Goal: Task Accomplishment & Management: Use online tool/utility

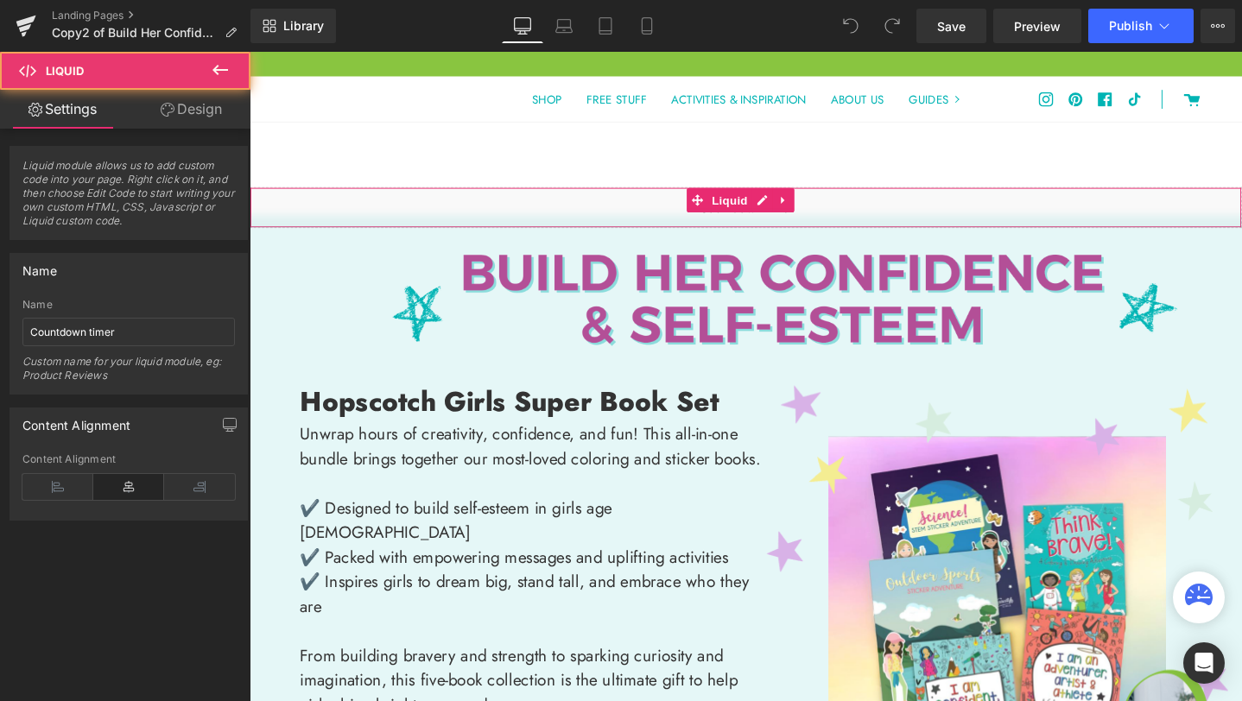
click at [642, 212] on div "Liquid" at bounding box center [772, 215] width 1045 height 43
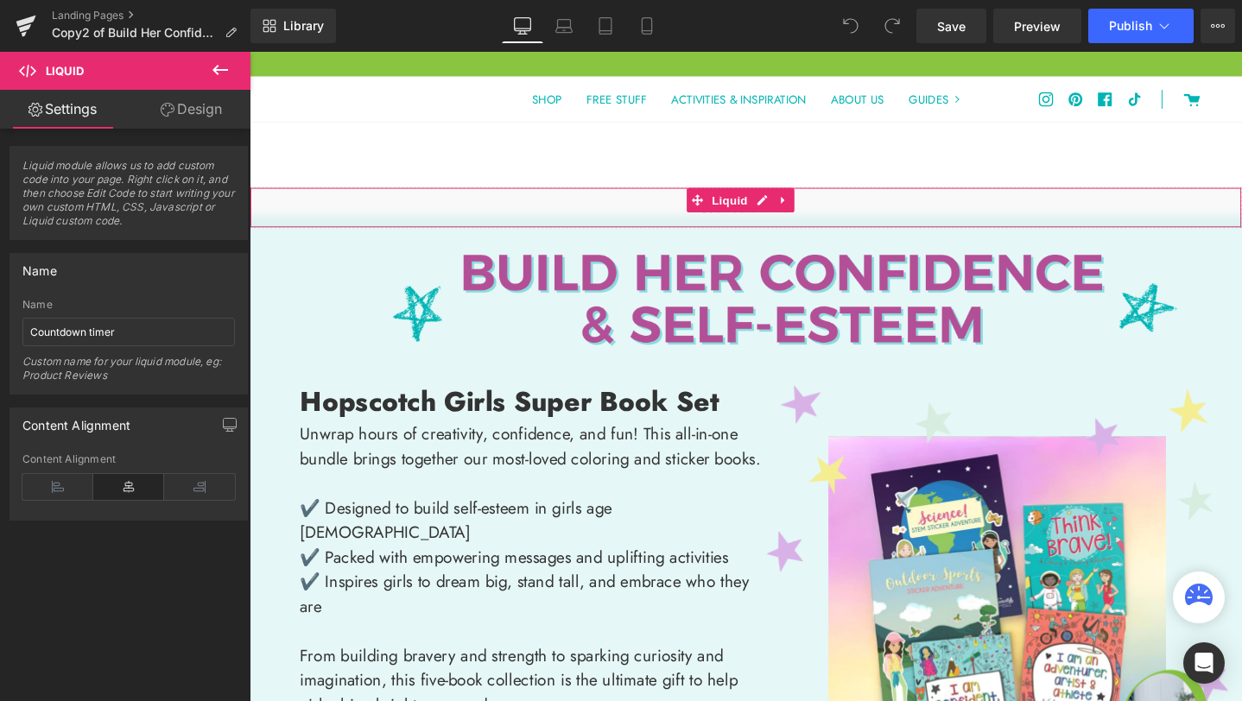
click at [190, 110] on link "Design" at bounding box center [191, 109] width 125 height 39
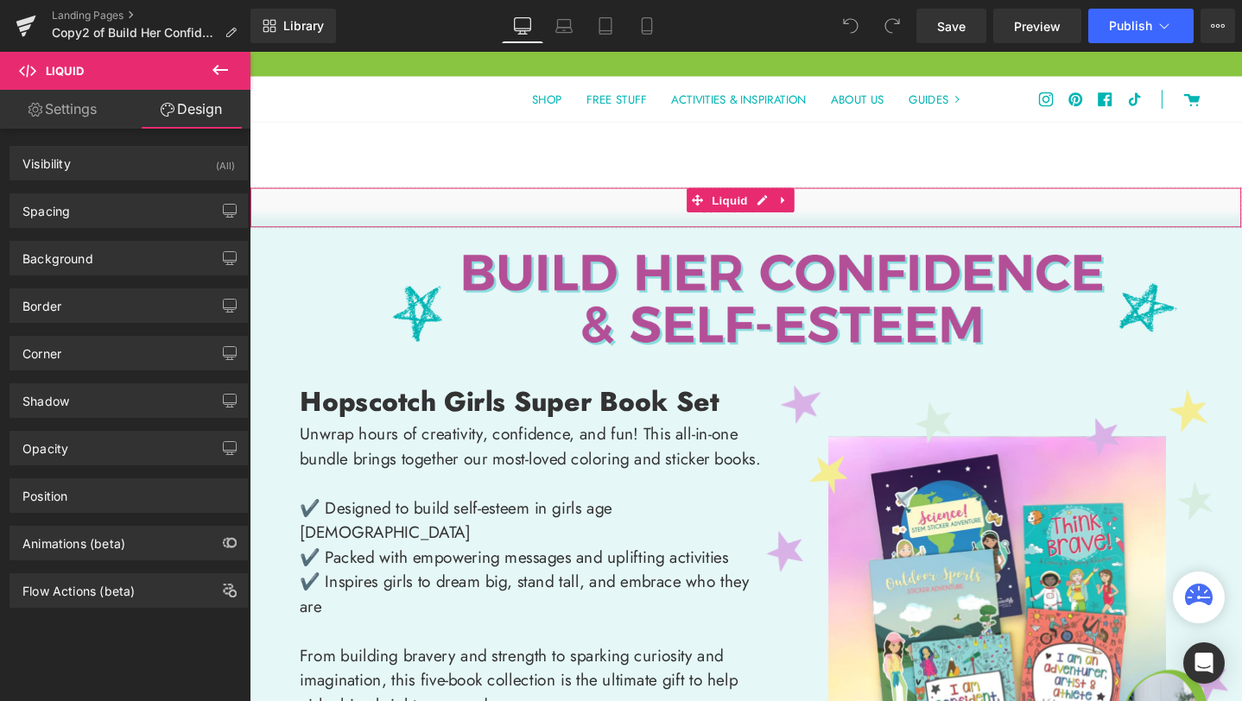
click at [71, 110] on link "Settings" at bounding box center [62, 109] width 125 height 39
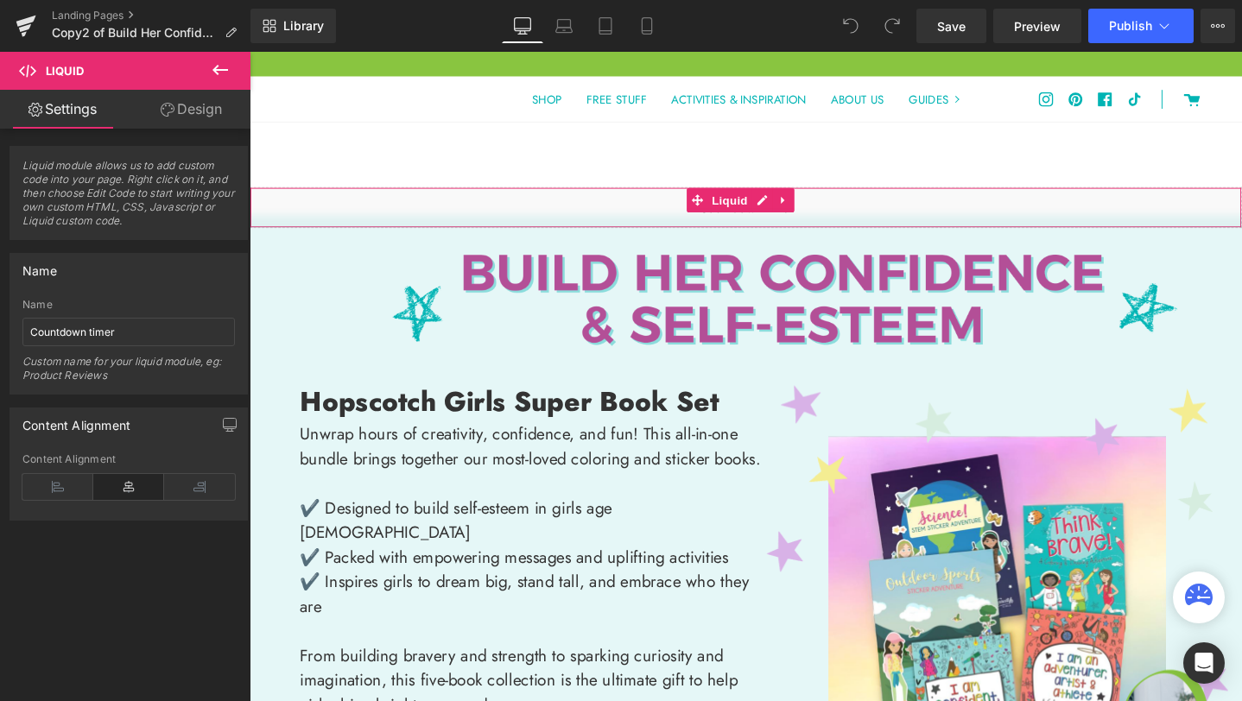
click at [98, 206] on span "Liquid module allows us to add custom code into your page. Right click on it, a…" at bounding box center [128, 199] width 212 height 80
click at [581, 211] on div "Liquid" at bounding box center [772, 215] width 1045 height 43
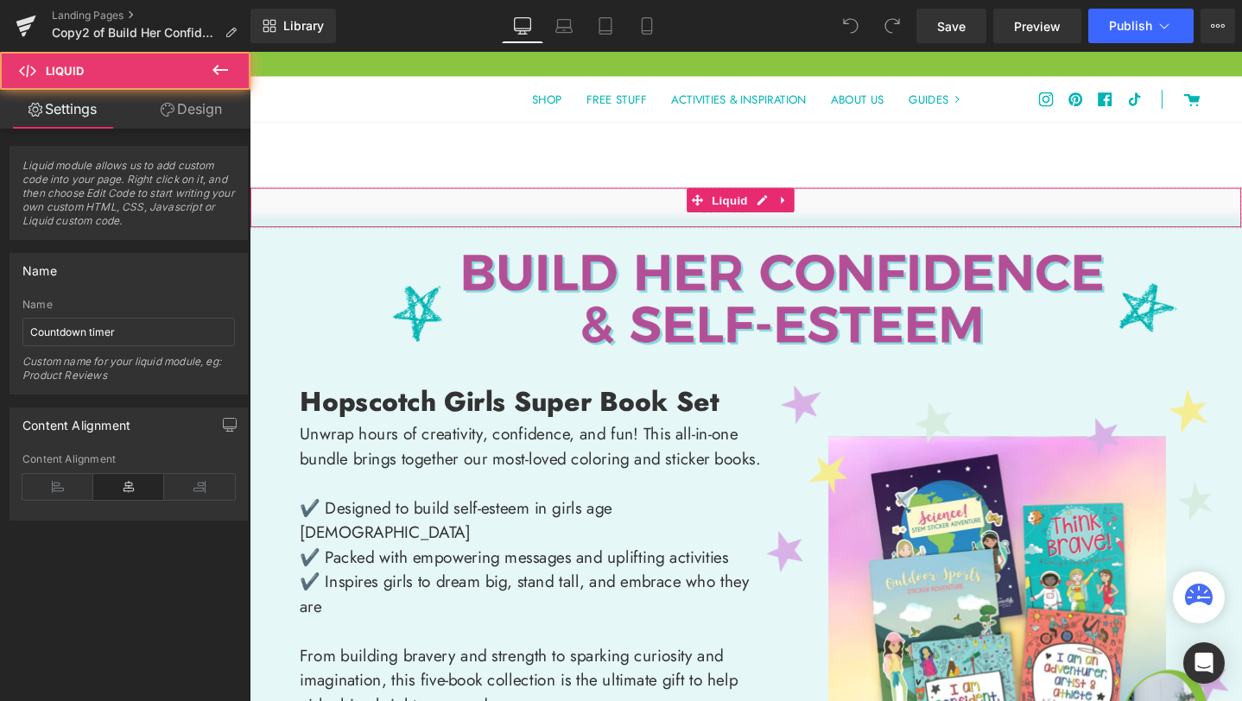
click at [581, 211] on div "Liquid" at bounding box center [772, 215] width 1045 height 43
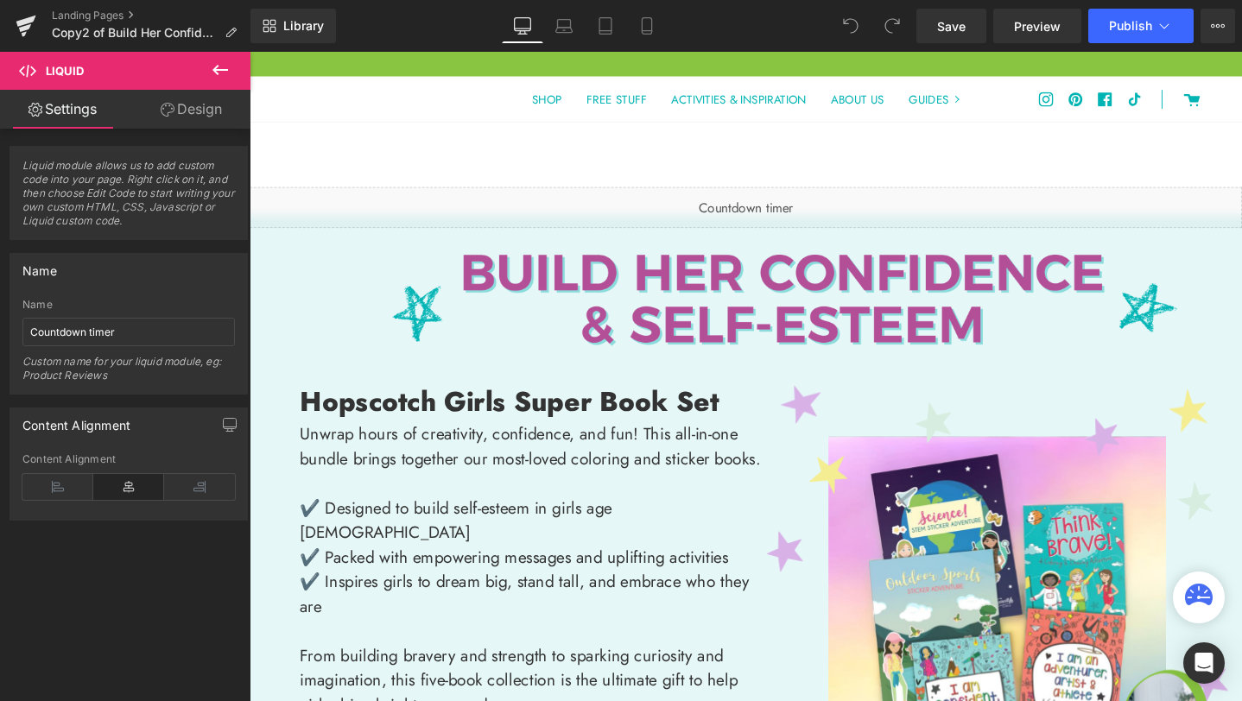
click at [784, 207] on div "Liquid" at bounding box center [772, 215] width 1045 height 43
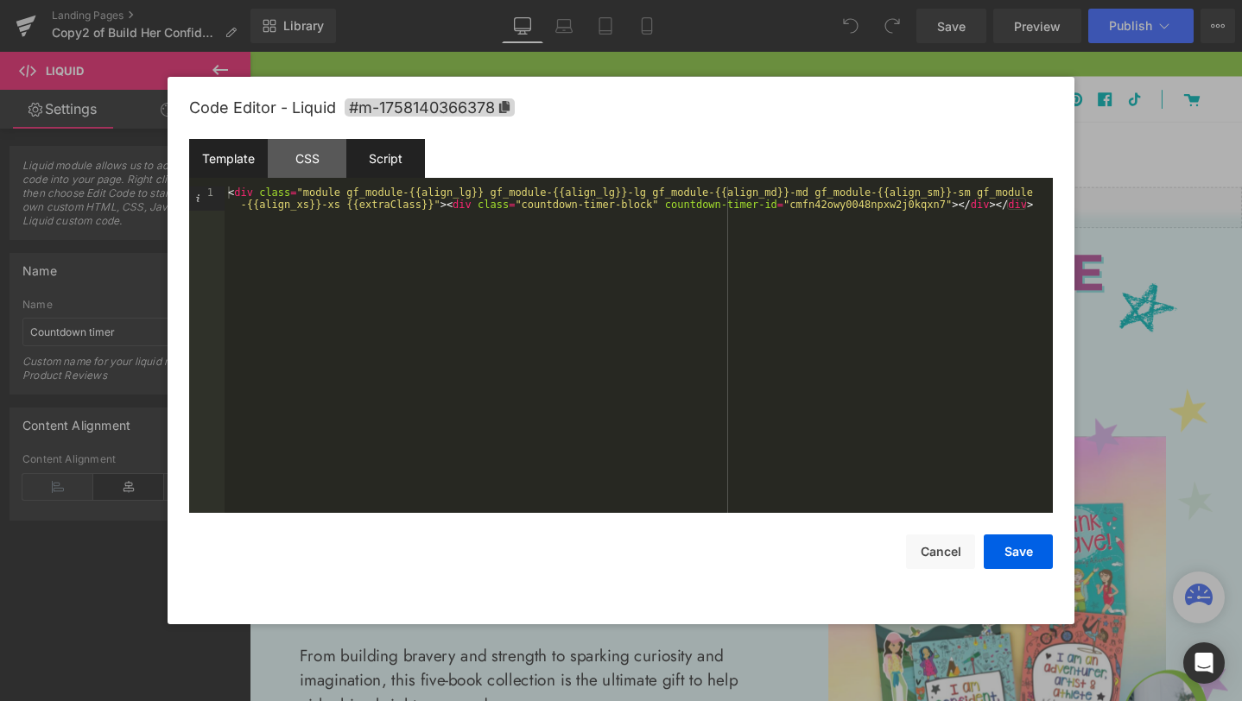
click at [402, 158] on div "Script" at bounding box center [385, 158] width 79 height 39
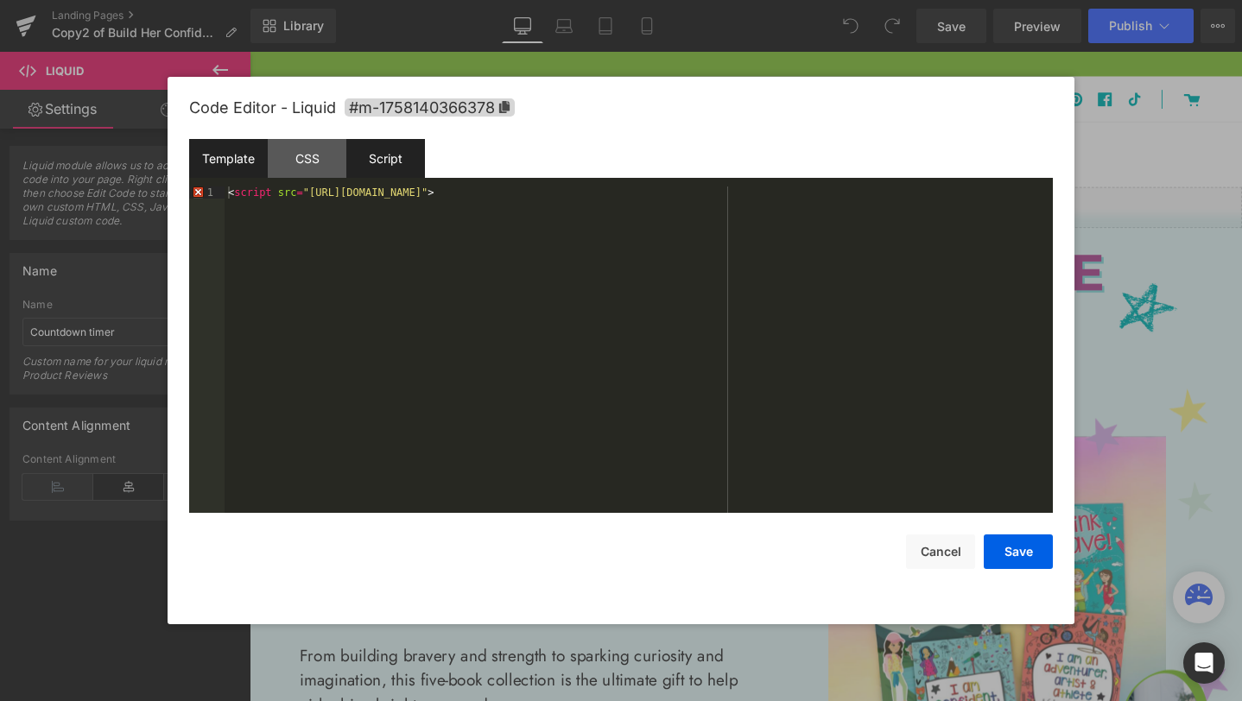
click at [235, 160] on div "Template" at bounding box center [228, 158] width 79 height 39
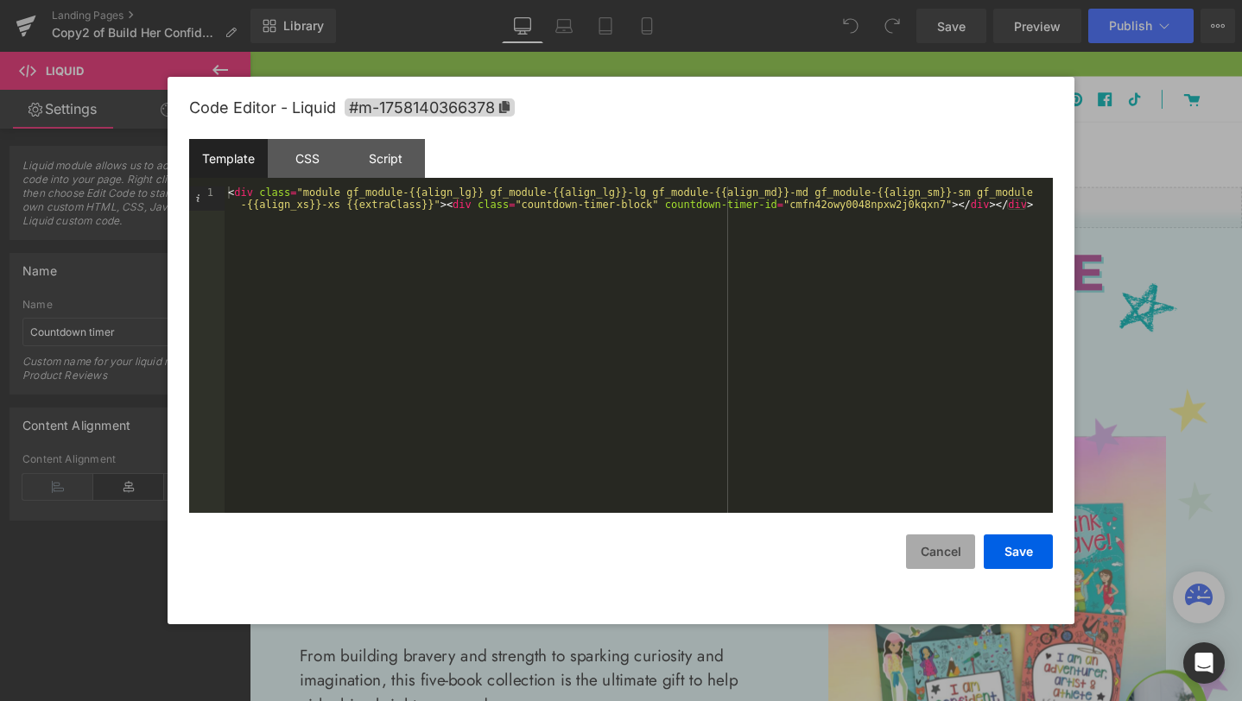
click at [941, 546] on button "Cancel" at bounding box center [940, 552] width 69 height 35
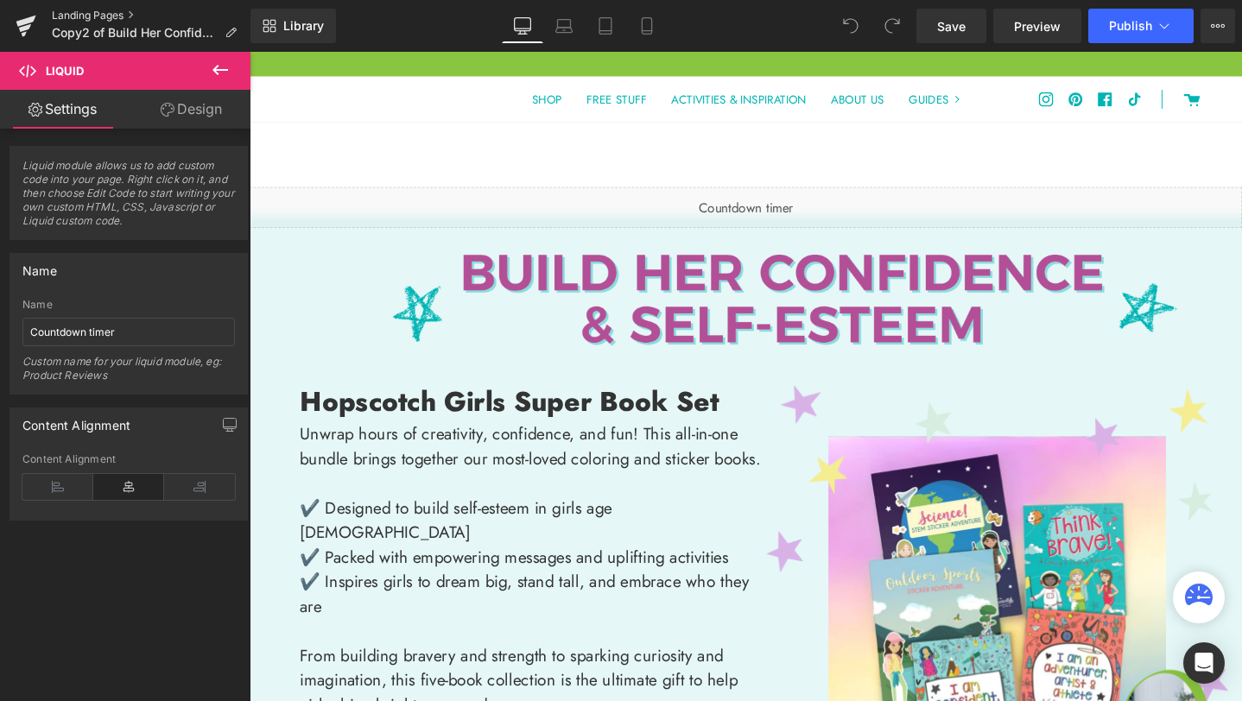
click at [94, 14] on link "Landing Pages" at bounding box center [151, 16] width 199 height 14
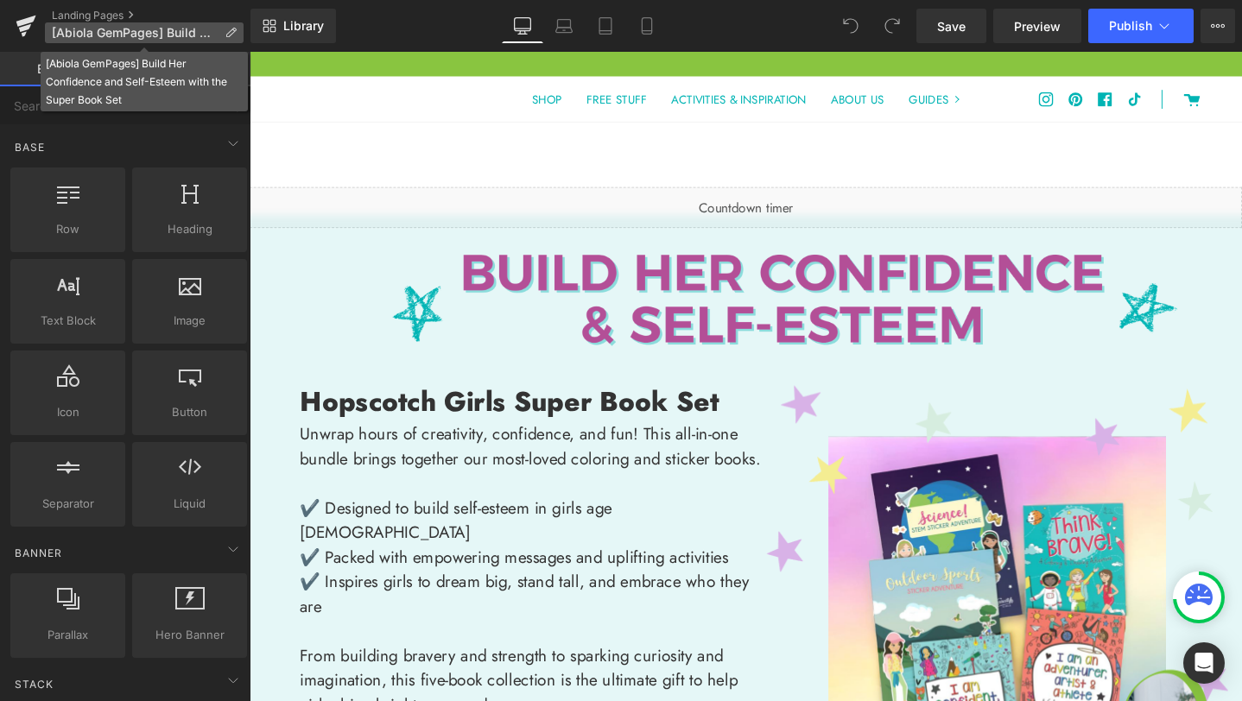
click at [225, 36] on p "[Abiola GemPages] Build Her Confidence and Self-Esteem with the Super Book Set" at bounding box center [144, 32] width 199 height 21
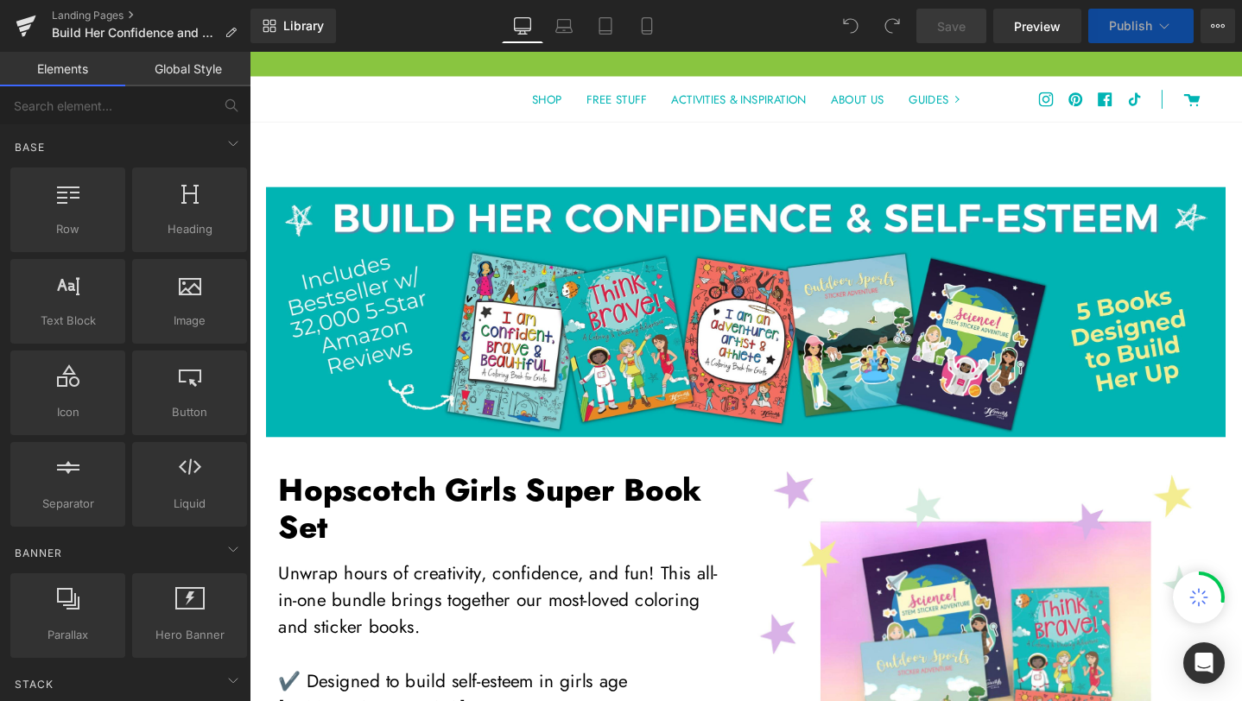
click at [1154, 21] on button "Publish" at bounding box center [1140, 26] width 105 height 35
click at [1216, 22] on icon at bounding box center [1218, 26] width 14 height 14
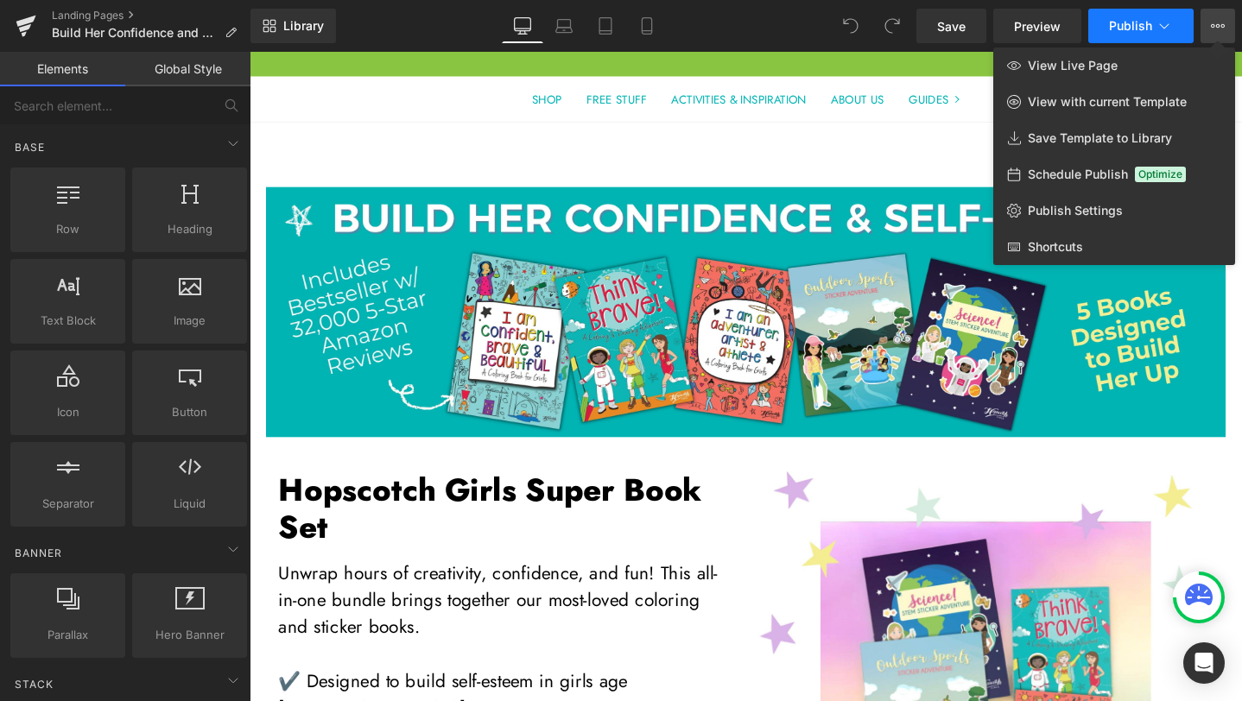
click at [1159, 26] on icon at bounding box center [1163, 25] width 17 height 17
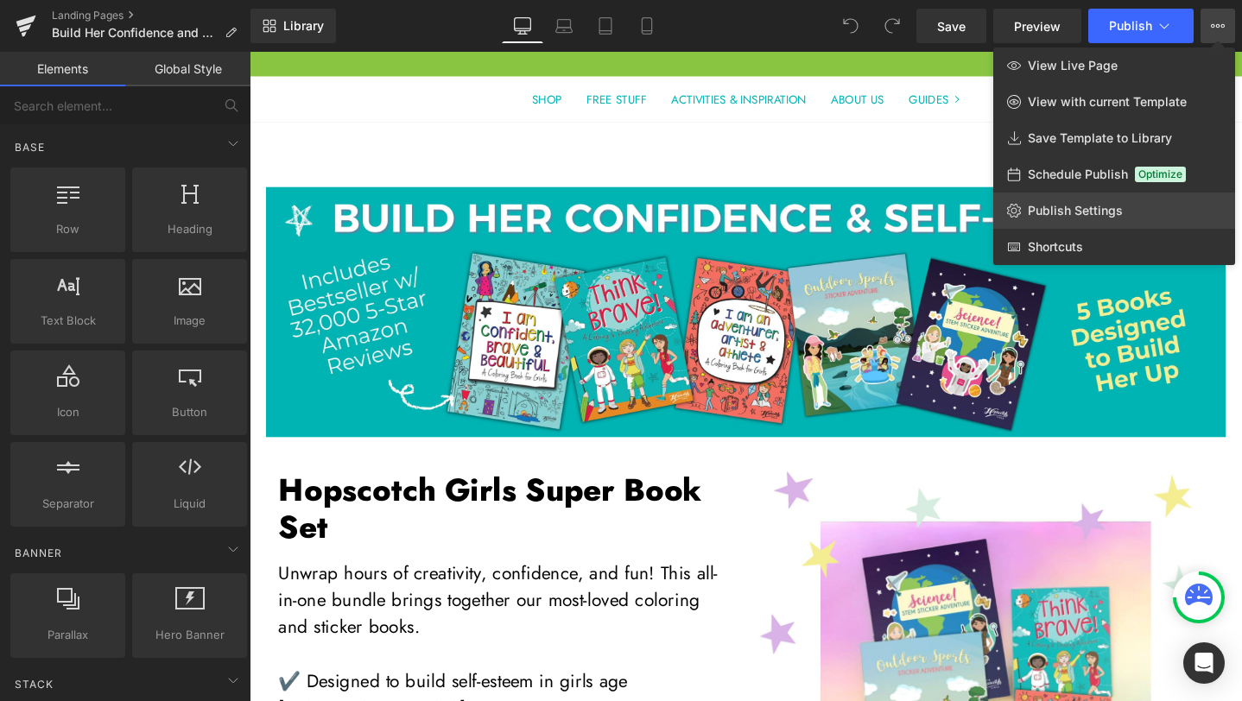
click at [1090, 206] on span "Publish Settings" at bounding box center [1075, 211] width 95 height 16
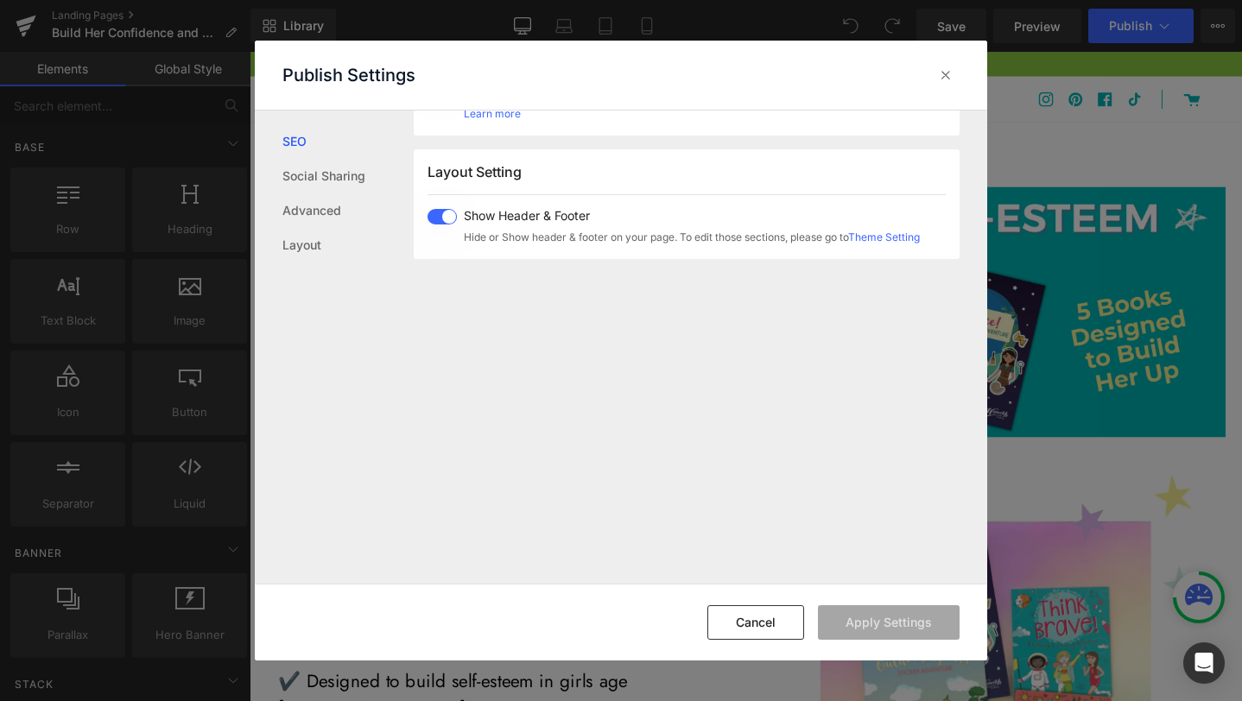
scroll to position [1028, 0]
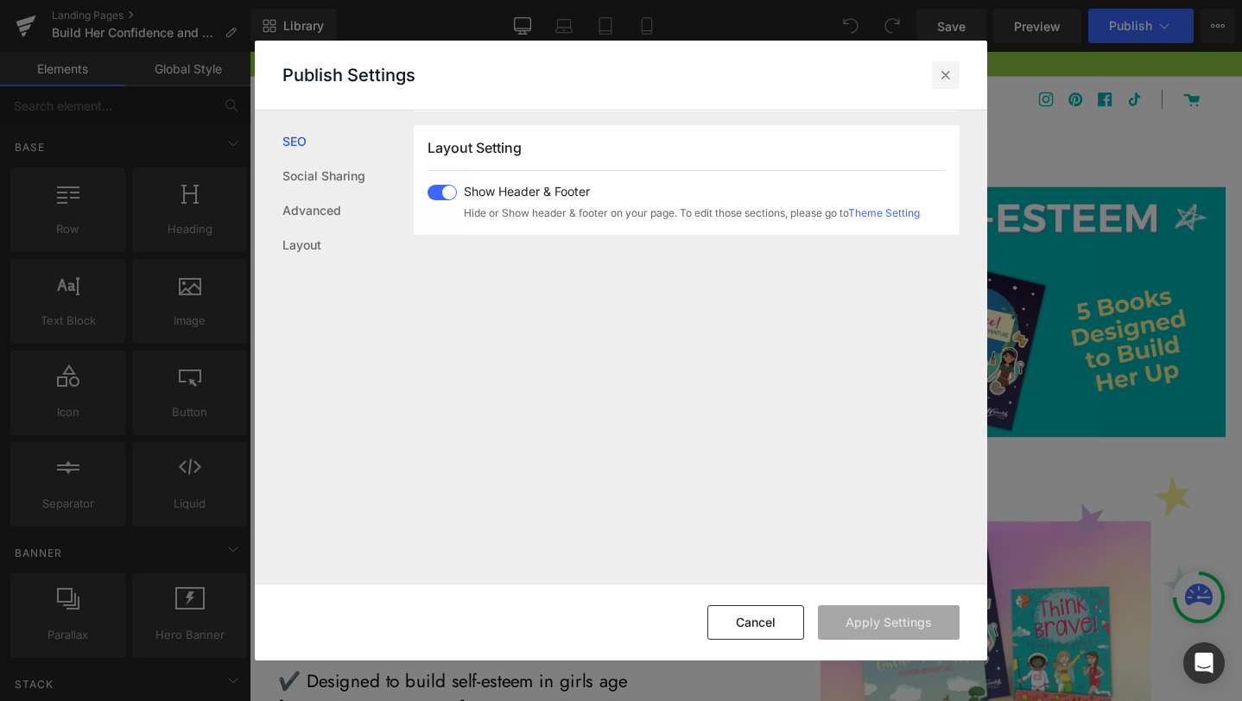
click at [946, 79] on icon at bounding box center [945, 74] width 17 height 17
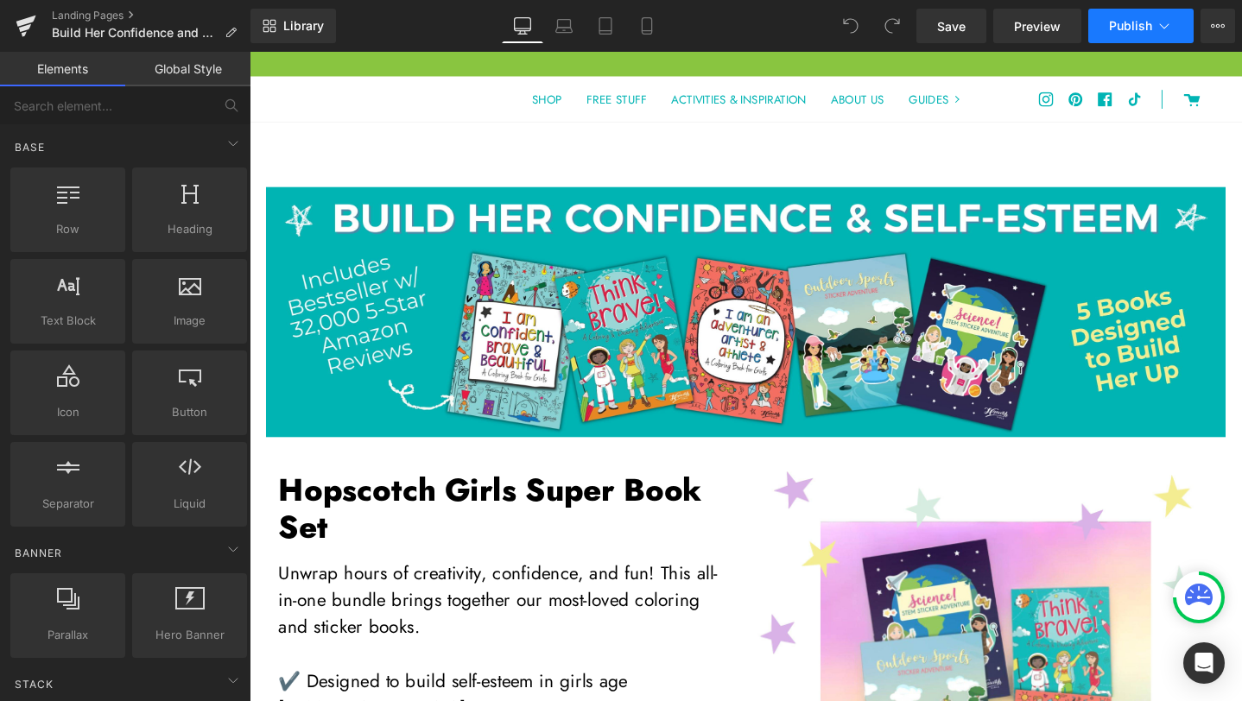
click at [1144, 33] on span "Publish" at bounding box center [1130, 26] width 43 height 14
click at [1216, 35] on button "View Live Page View with current Template Save Template to Library Schedule Pub…" at bounding box center [1217, 26] width 35 height 35
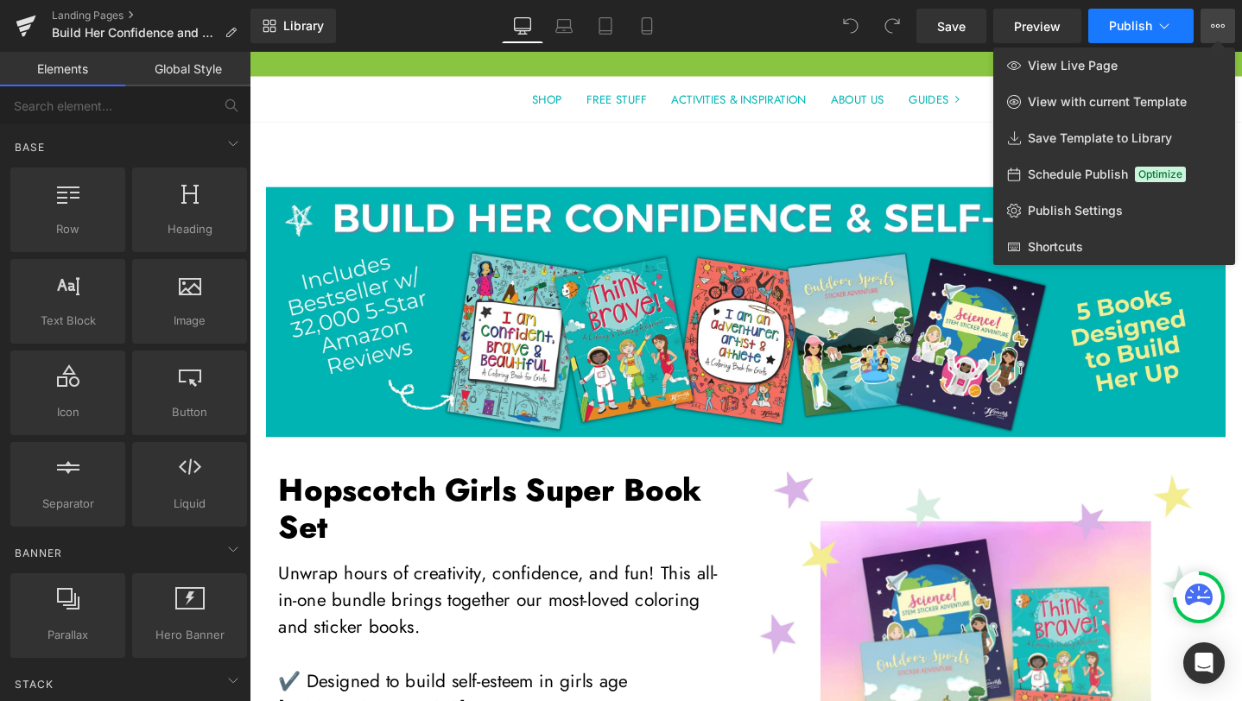
click at [1133, 22] on span "Publish" at bounding box center [1130, 26] width 43 height 14
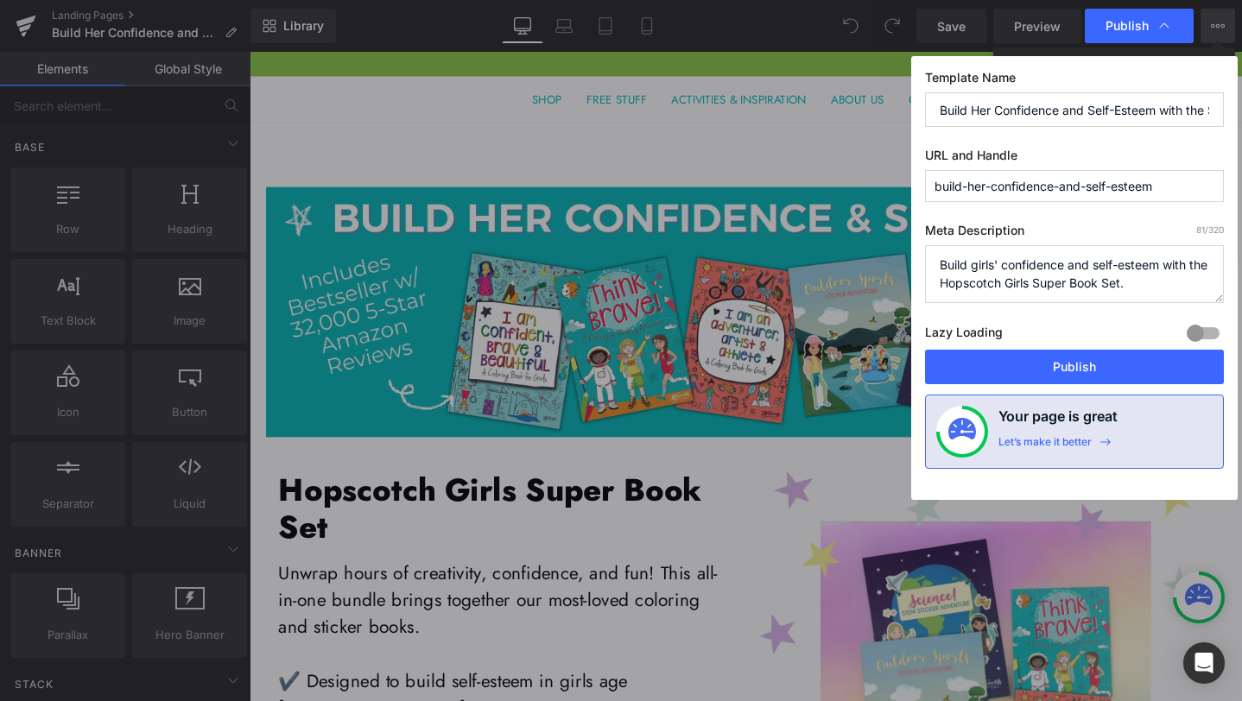
drag, startPoint x: 848, startPoint y: 85, endPoint x: 968, endPoint y: 60, distance: 122.4
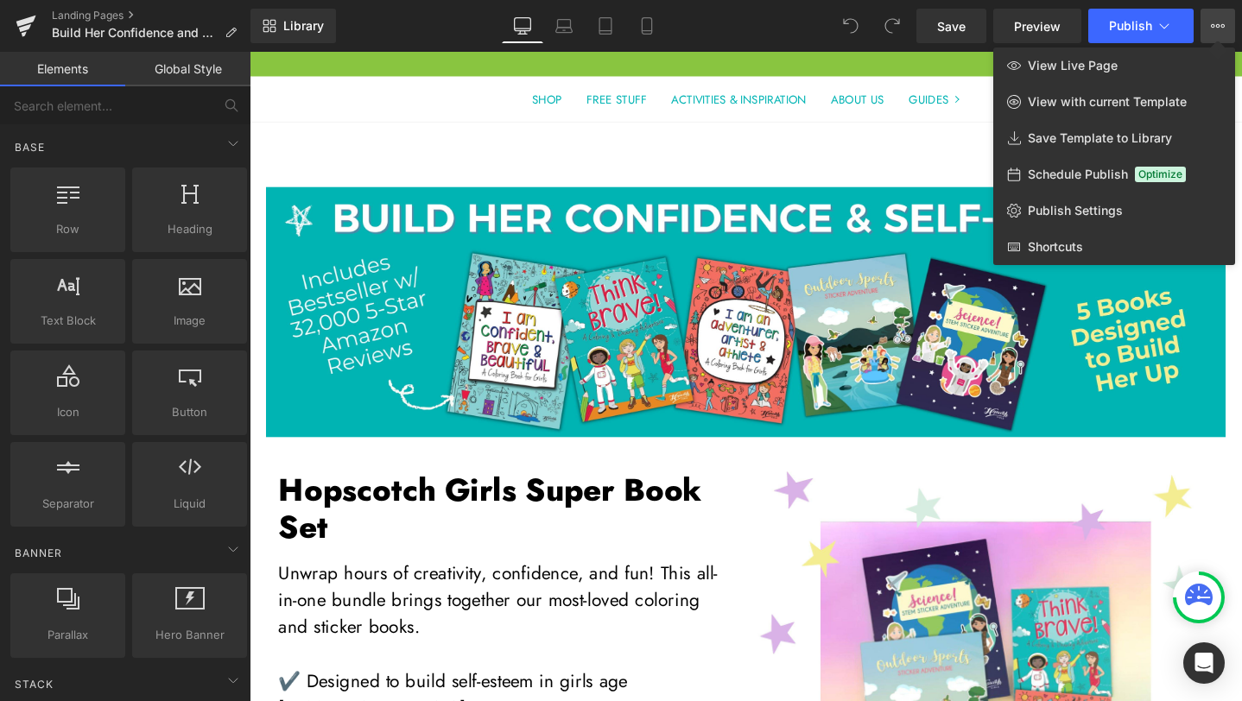
click at [1208, 26] on button "View Live Page View with current Template Save Template to Library Schedule Pub…" at bounding box center [1217, 26] width 35 height 35
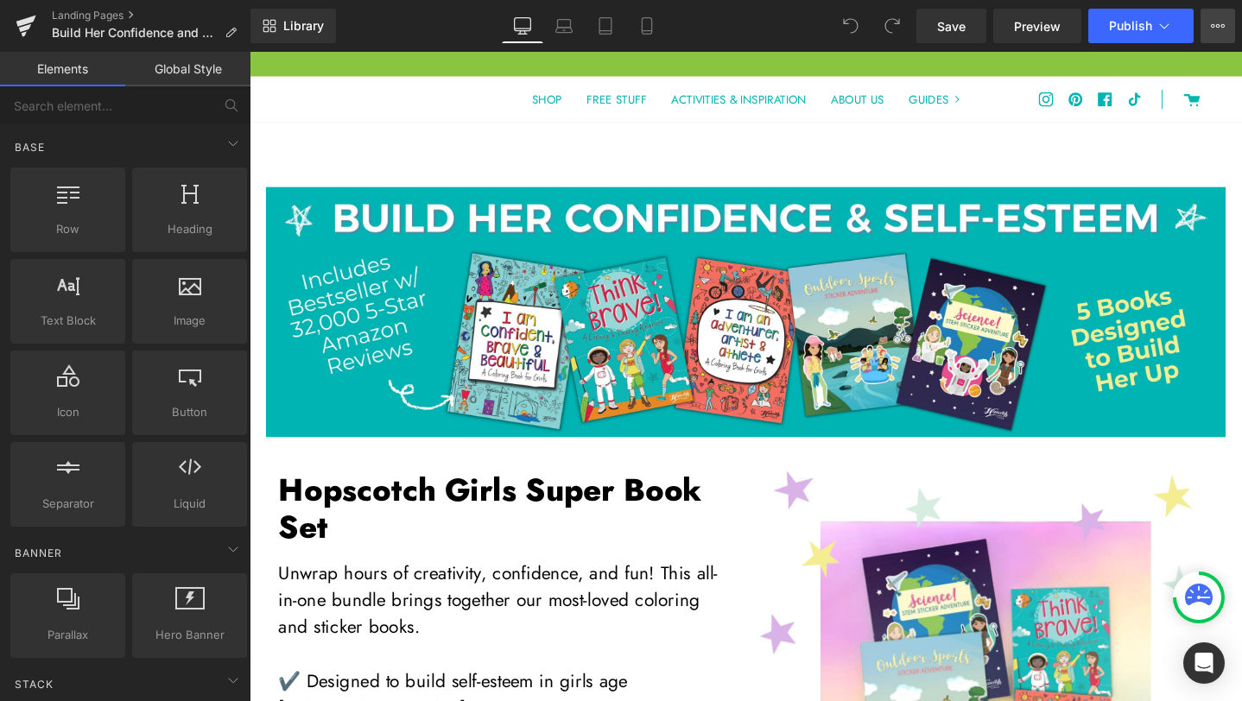
click at [1213, 24] on icon at bounding box center [1213, 25] width 4 height 3
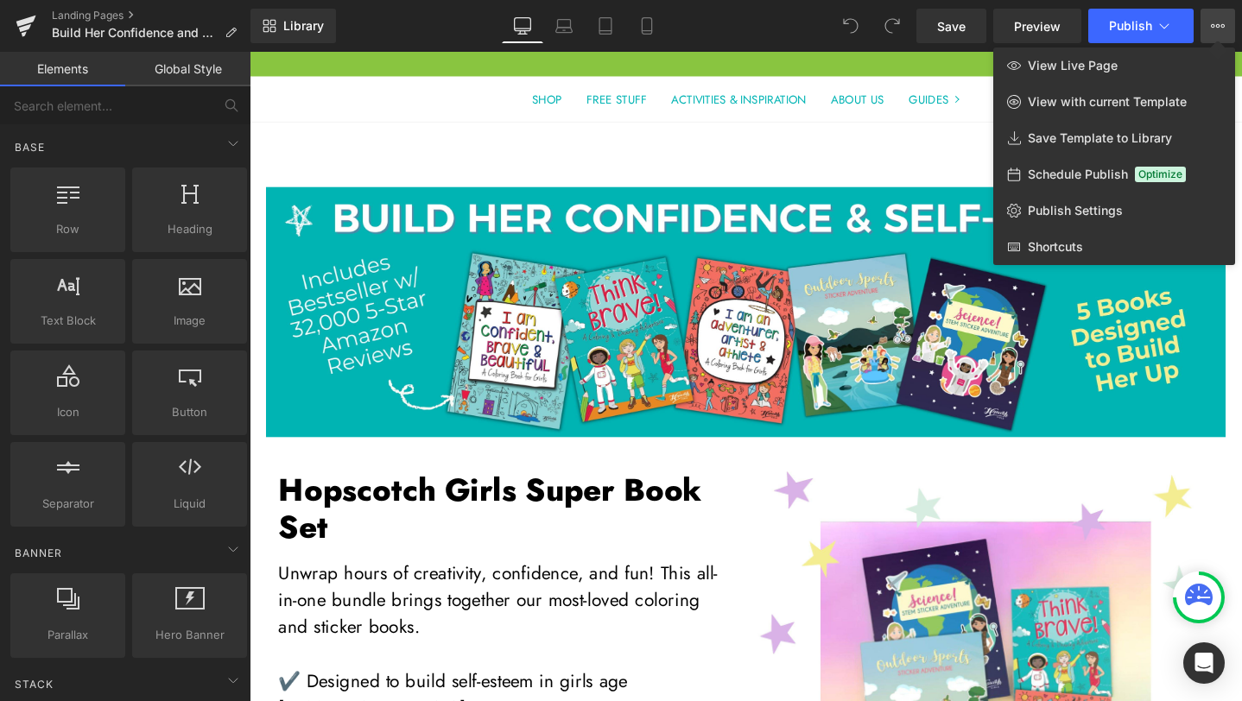
click at [1212, 25] on icon at bounding box center [1218, 26] width 14 height 14
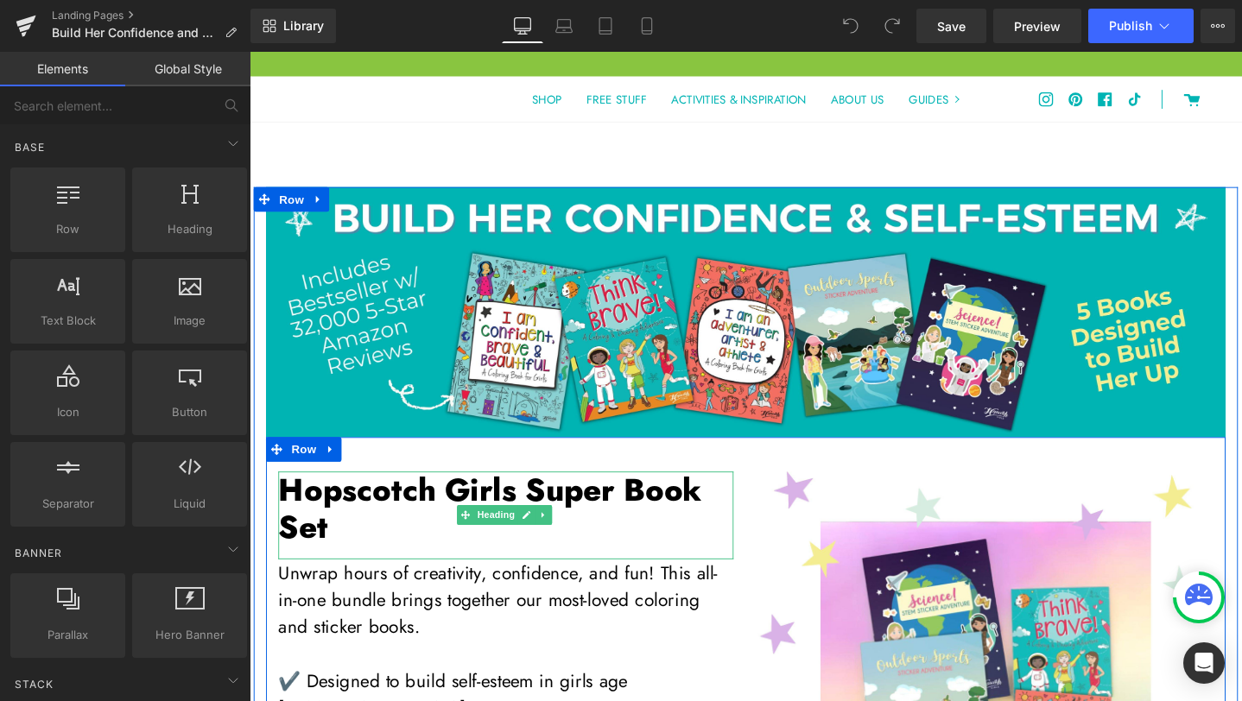
click at [579, 515] on strong "Hopscotch Girls Super Book Set" at bounding box center [503, 533] width 446 height 87
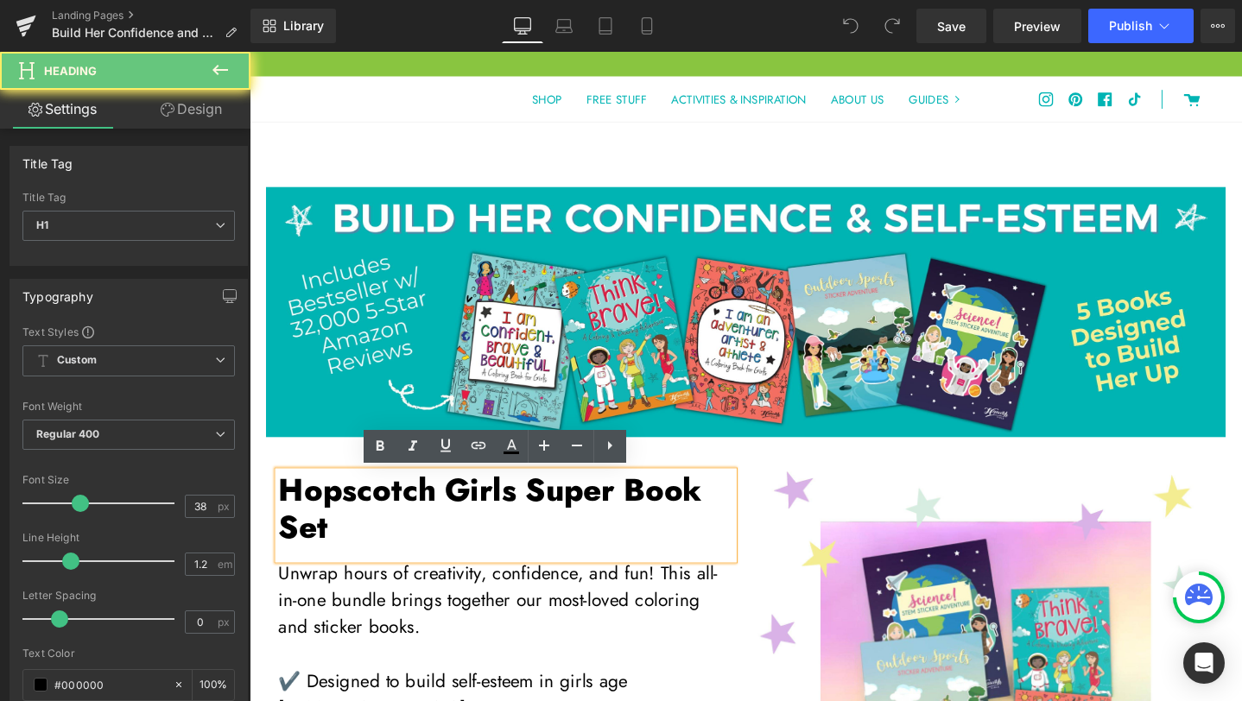
click at [631, 519] on strong "Hopscotch Girls Super Book Set" at bounding box center [503, 533] width 446 height 87
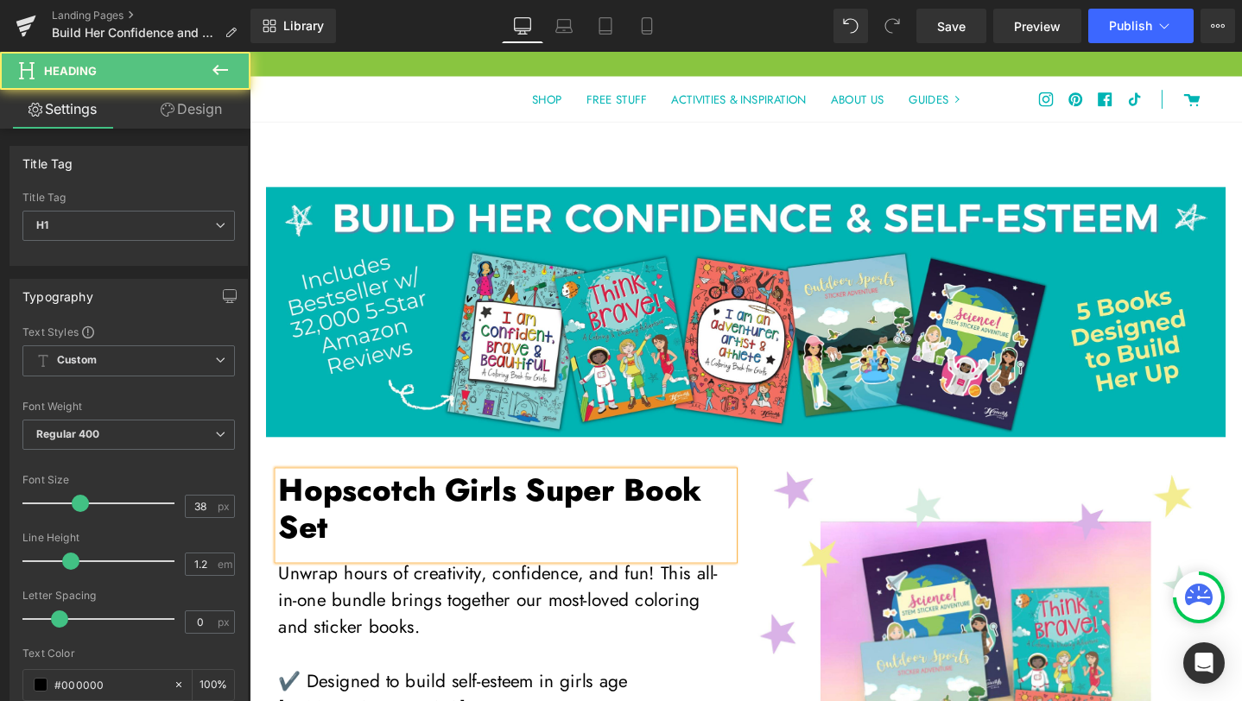
click at [295, 557] on strong "Hopscotch Girls Super Book Set" at bounding box center [503, 533] width 446 height 87
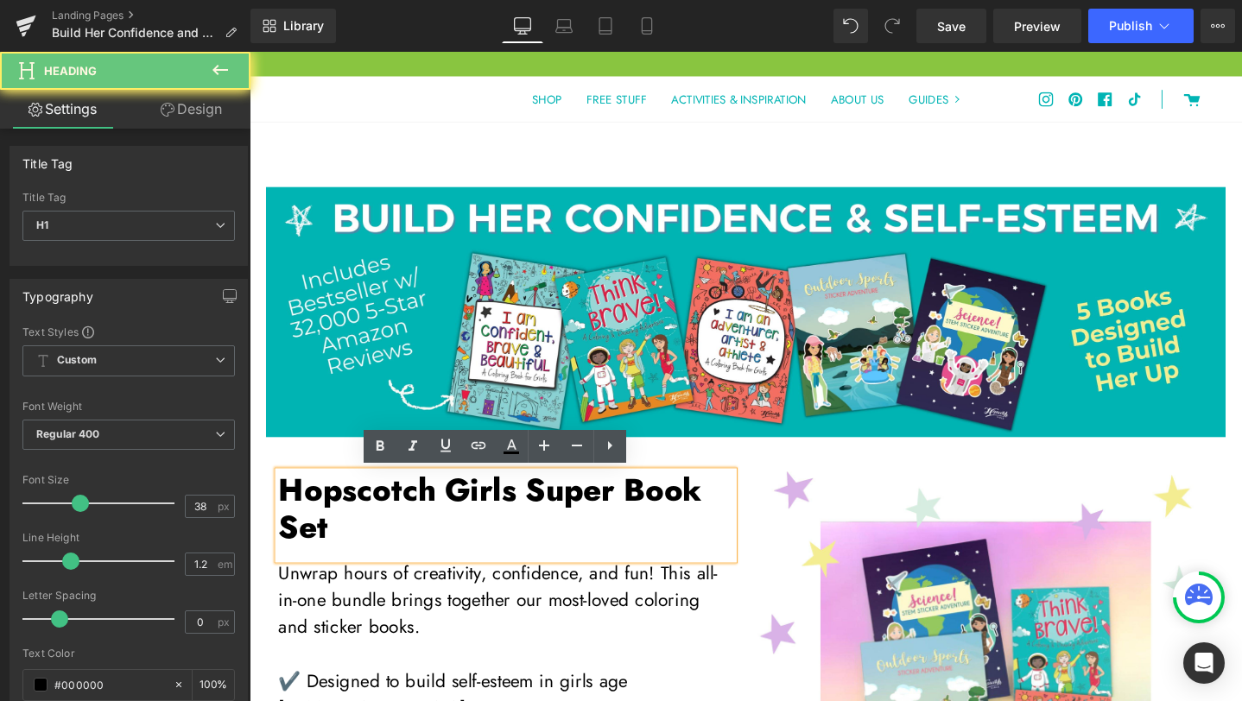
click at [364, 548] on h1 "Hopscotch Girls Super Book Set" at bounding box center [519, 533] width 479 height 79
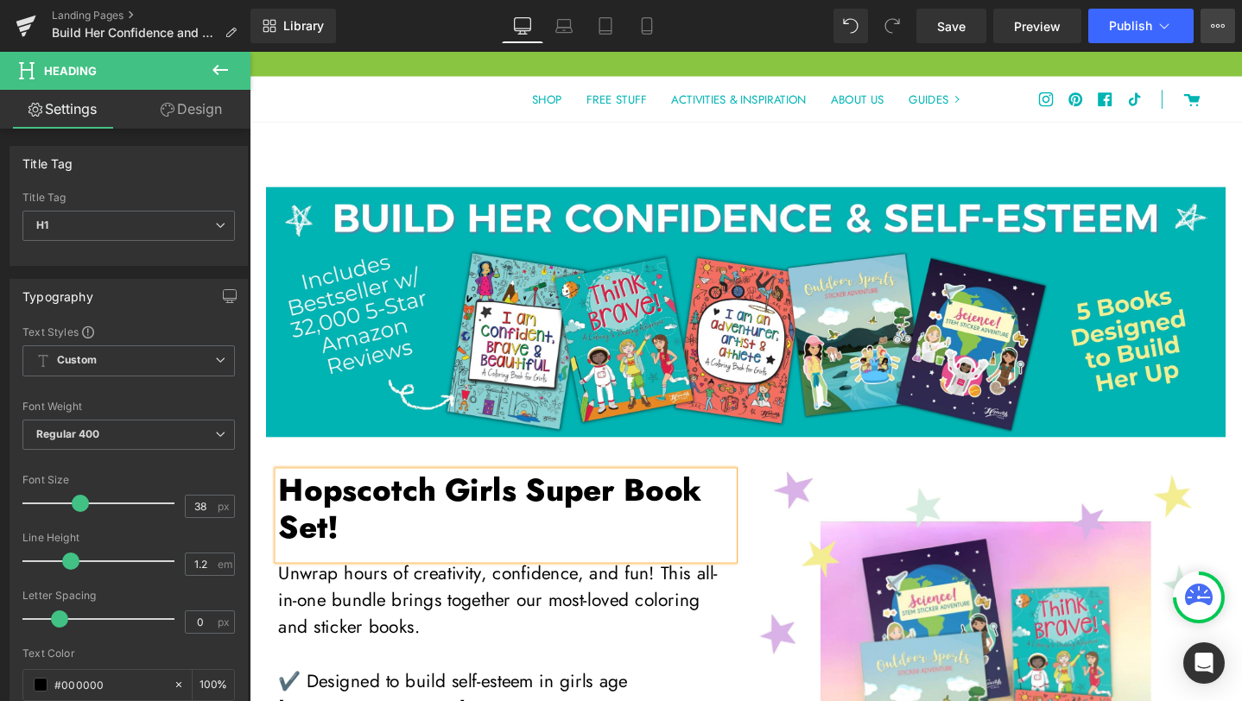
click at [1225, 22] on button "View Live Page View with current Template Save Template to Library Schedule Pub…" at bounding box center [1217, 26] width 35 height 35
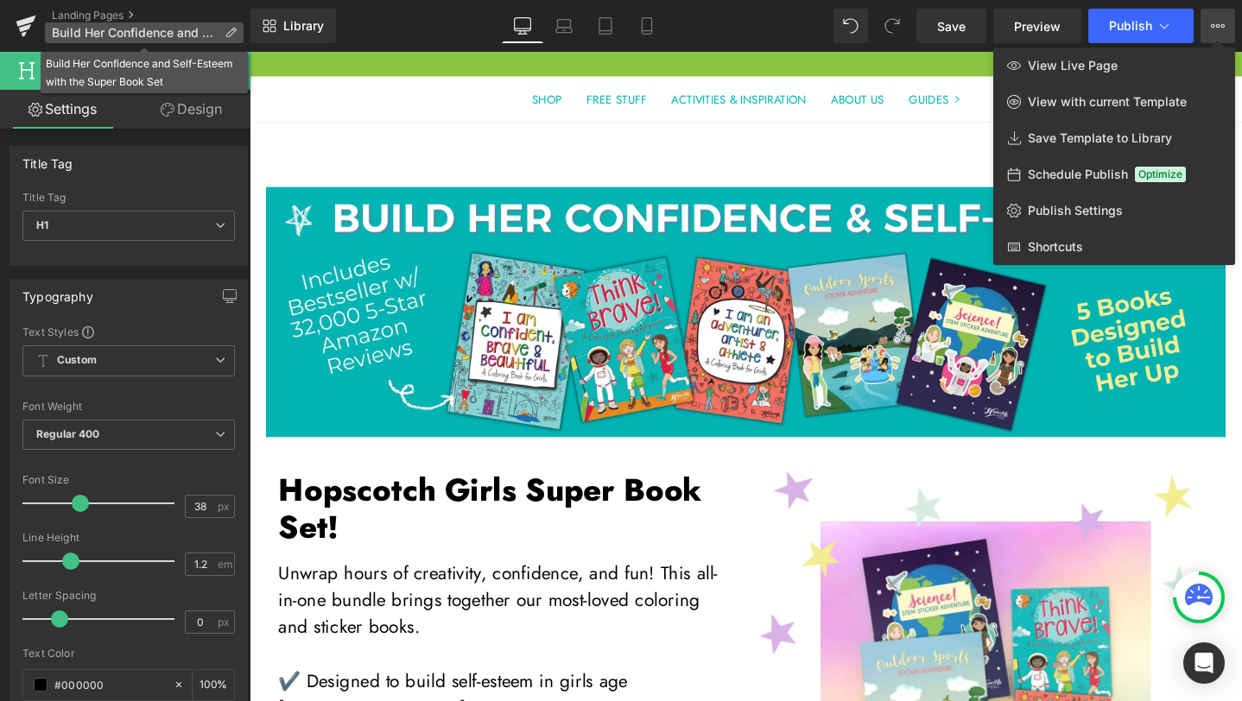
click at [231, 34] on icon at bounding box center [231, 33] width 12 height 12
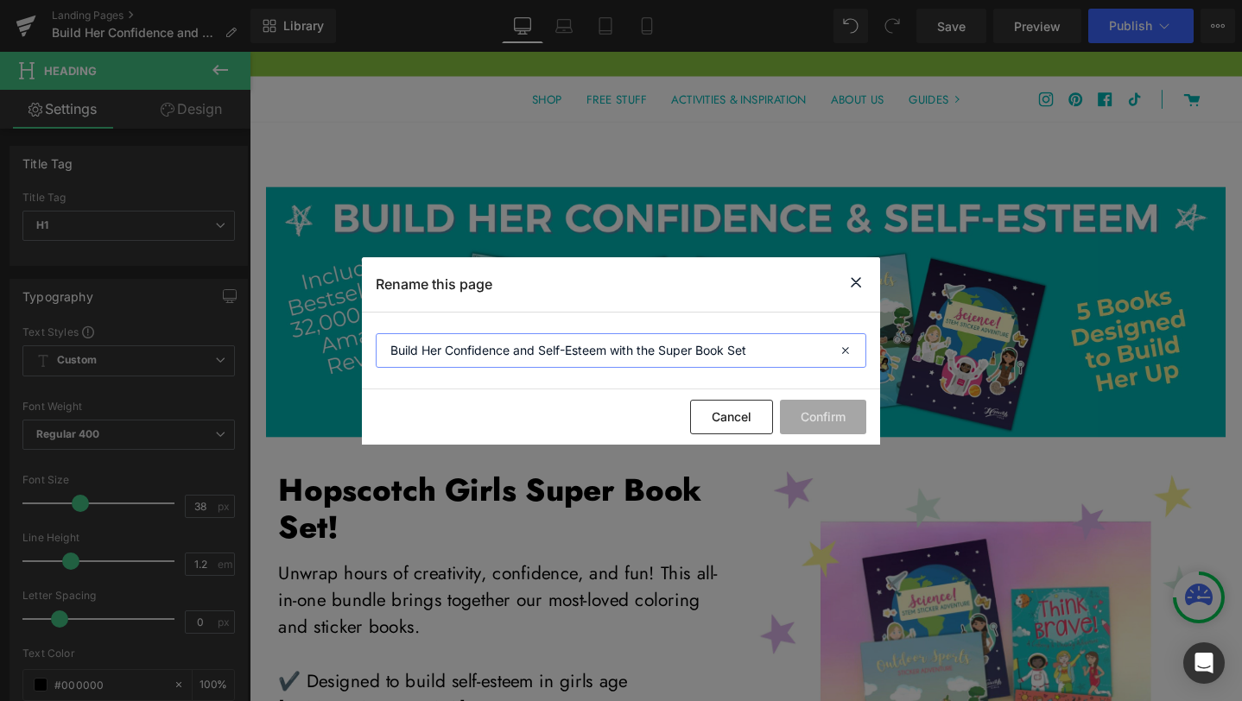
click at [390, 351] on input "Build Her Confidence and Self-Esteem with the Super Book Set" at bounding box center [621, 350] width 490 height 35
type input "V1 Build Her Confidence and Self-Esteem with the Super Book Set"
click at [796, 414] on button "Confirm" at bounding box center [823, 417] width 86 height 35
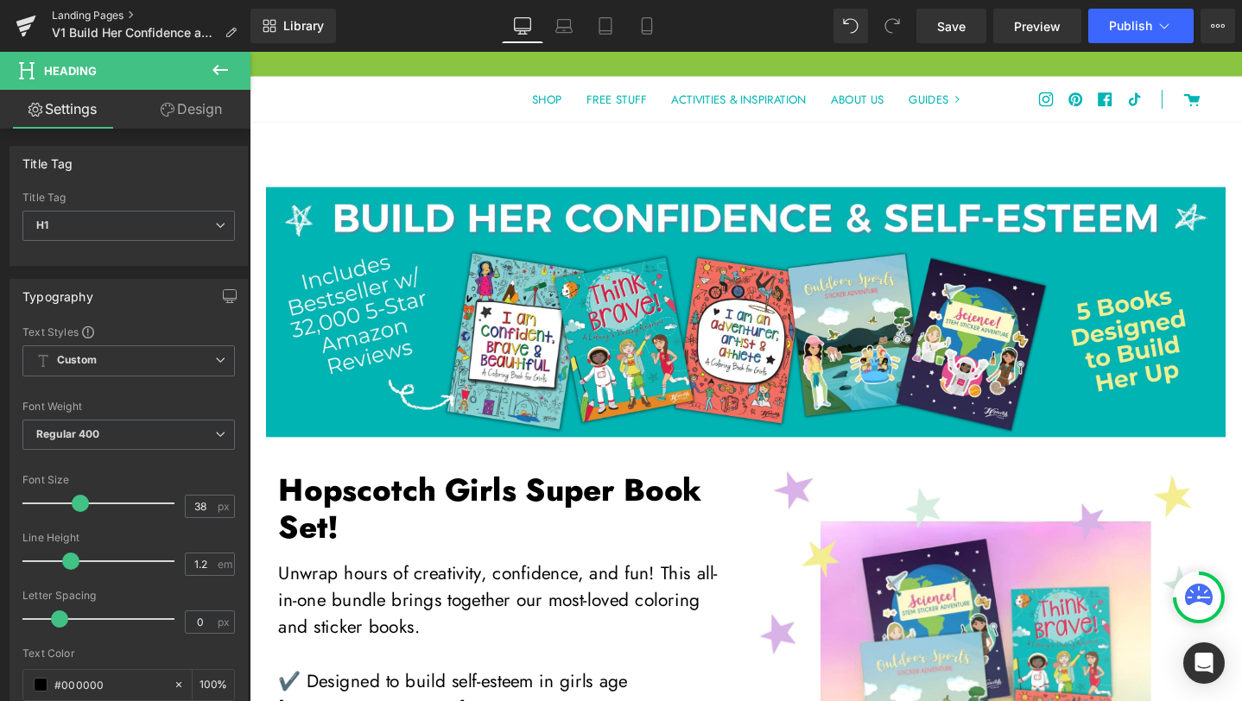
click at [77, 14] on link "Landing Pages" at bounding box center [151, 16] width 199 height 14
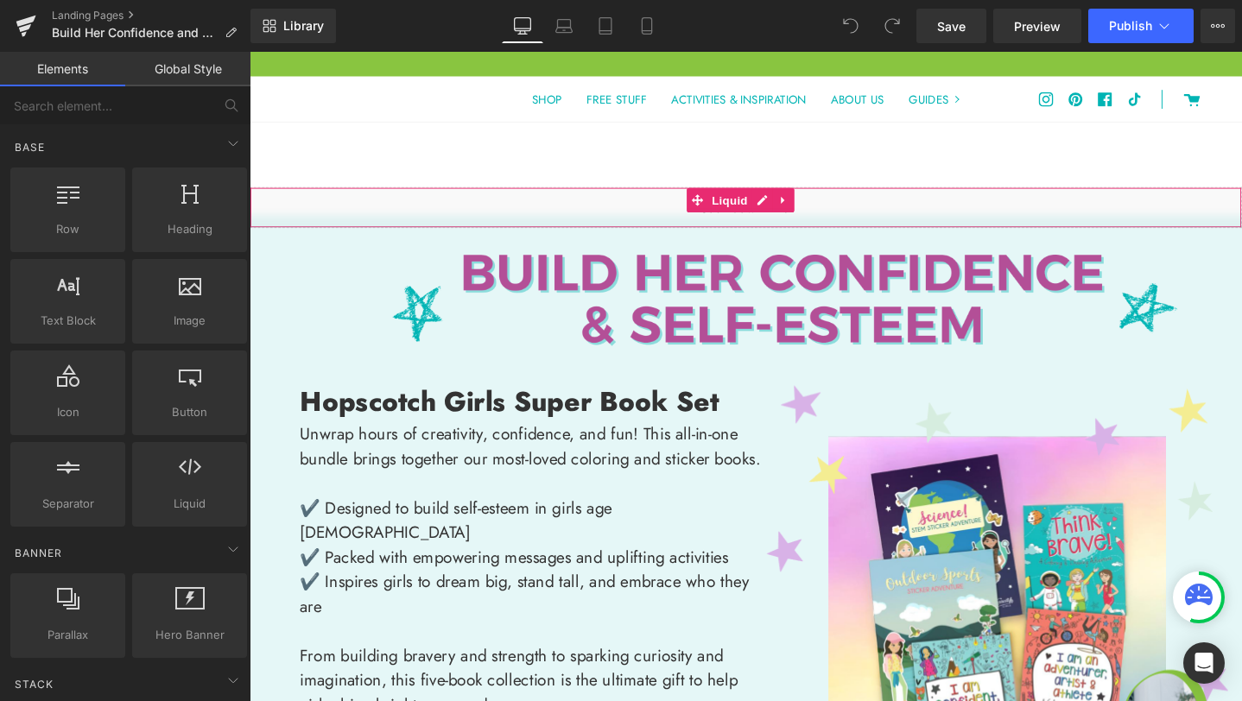
click at [667, 213] on div "Liquid" at bounding box center [772, 215] width 1045 height 43
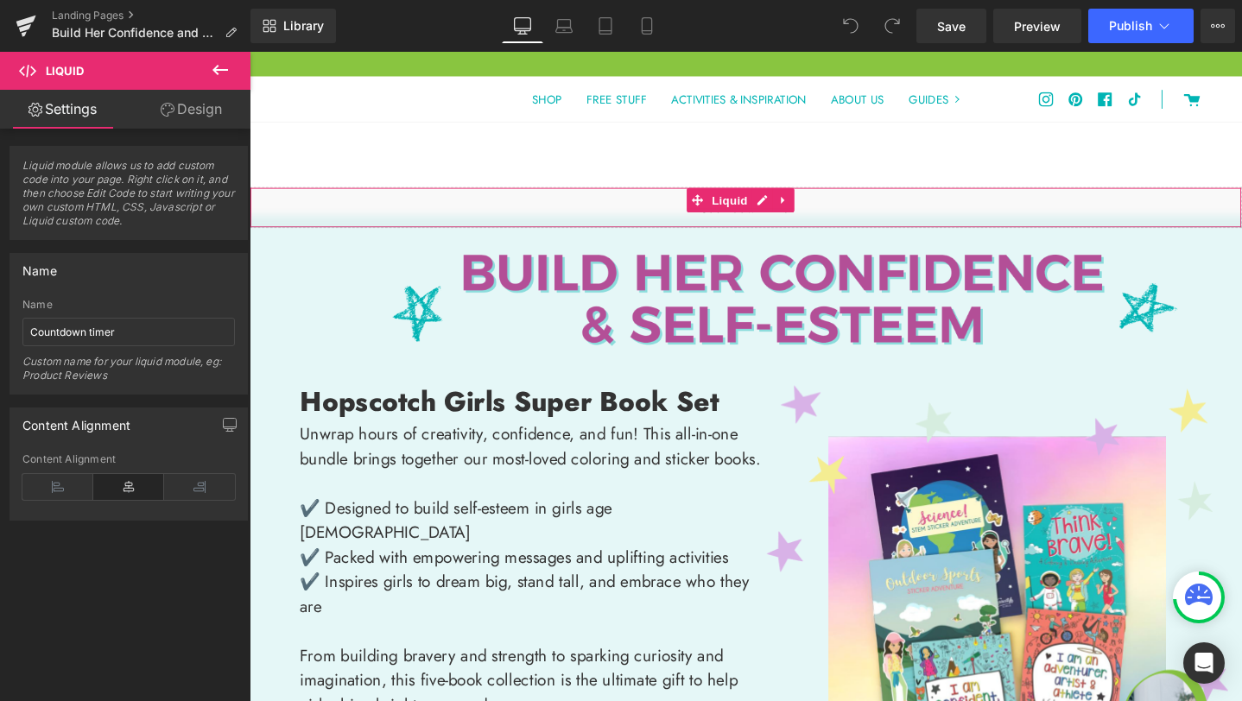
click at [210, 112] on link "Design" at bounding box center [191, 109] width 125 height 39
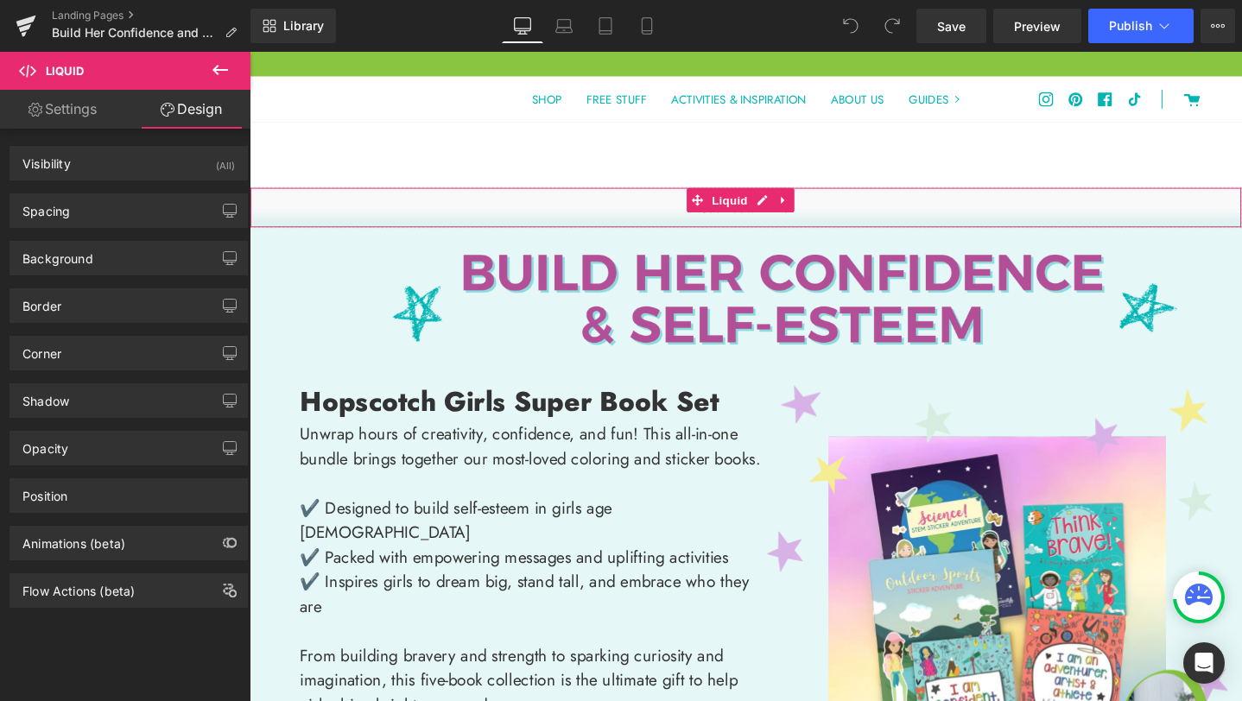
click at [82, 111] on link "Settings" at bounding box center [62, 109] width 125 height 39
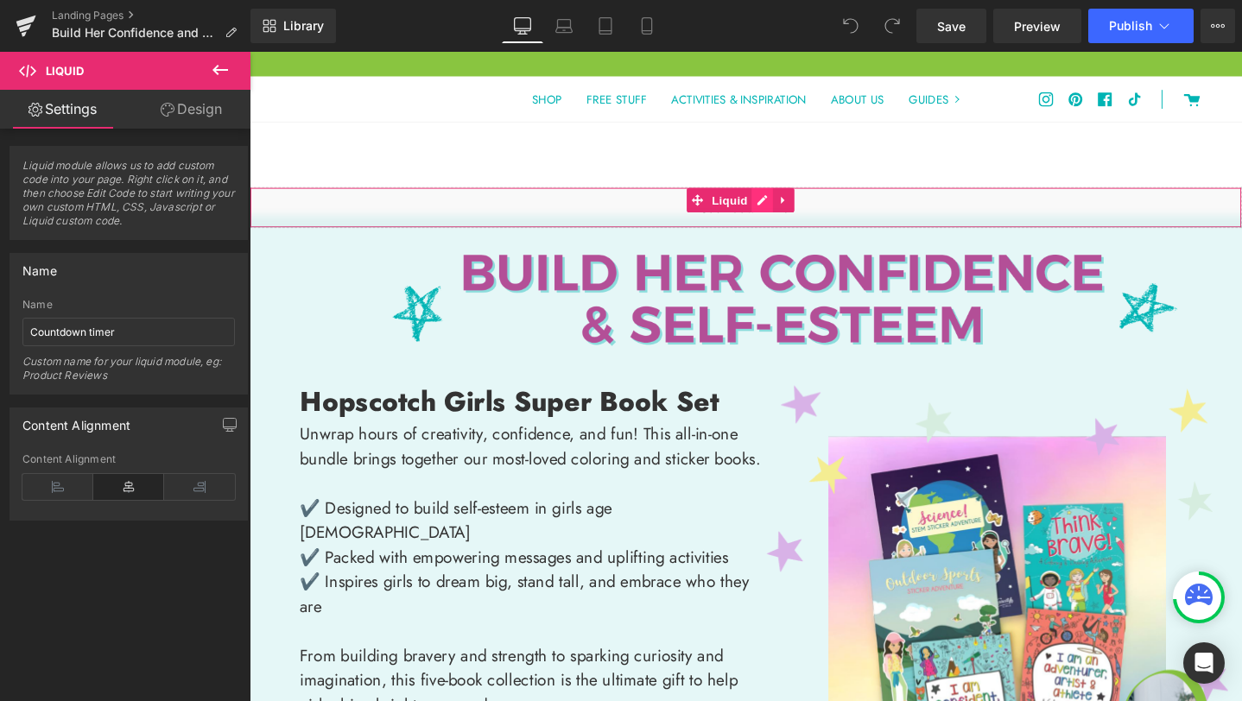
click at [788, 207] on div "Liquid" at bounding box center [772, 215] width 1045 height 43
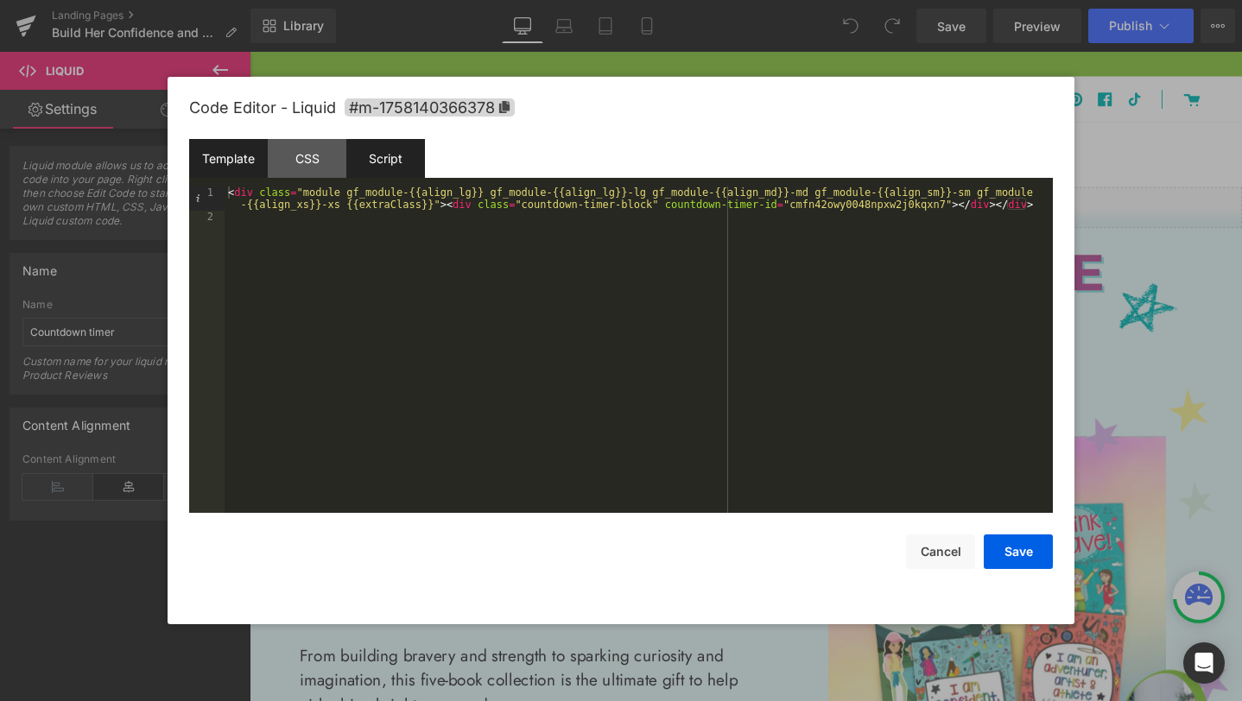
click at [417, 161] on div "Script" at bounding box center [385, 158] width 79 height 39
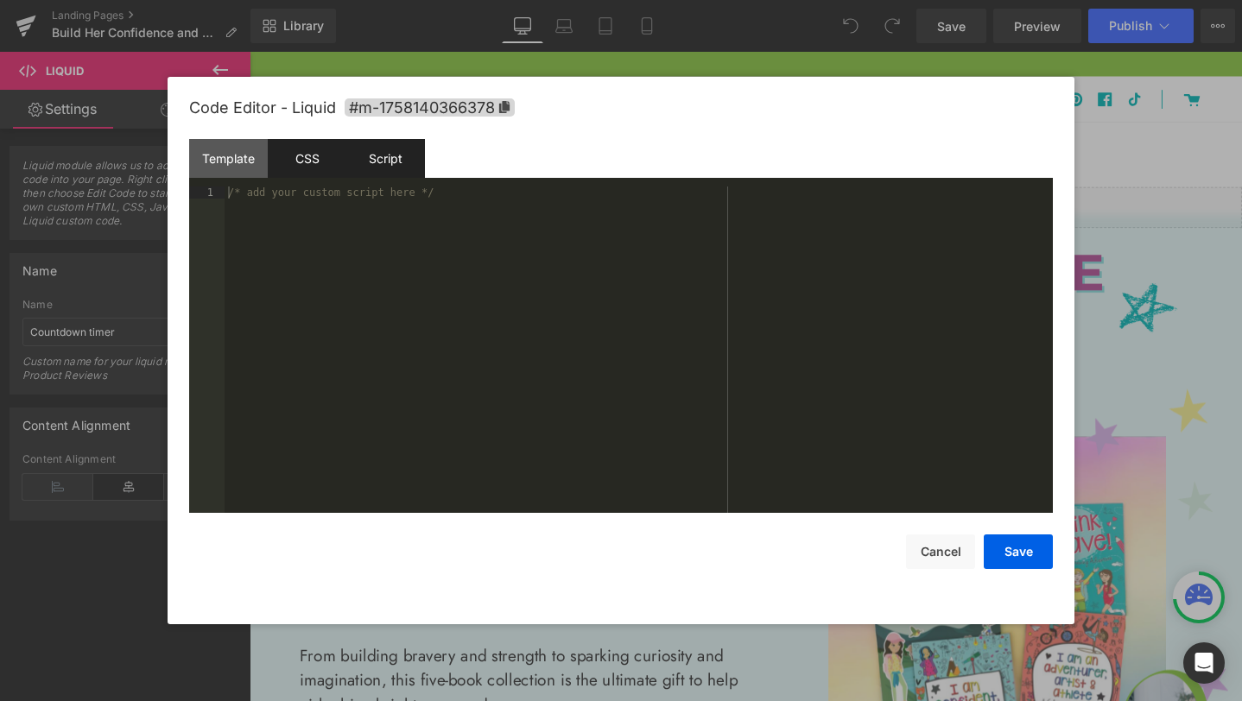
click at [299, 167] on div "CSS" at bounding box center [307, 158] width 79 height 39
click at [238, 165] on div "Template" at bounding box center [228, 158] width 79 height 39
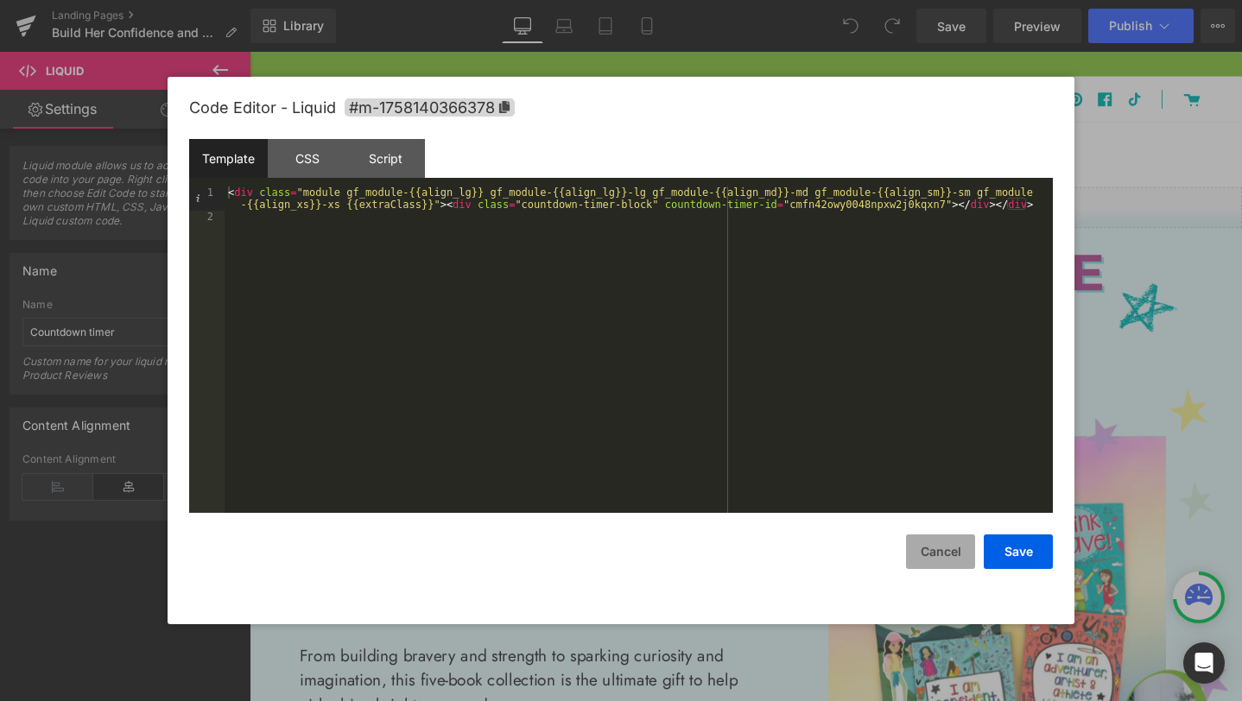
click at [949, 560] on button "Cancel" at bounding box center [940, 552] width 69 height 35
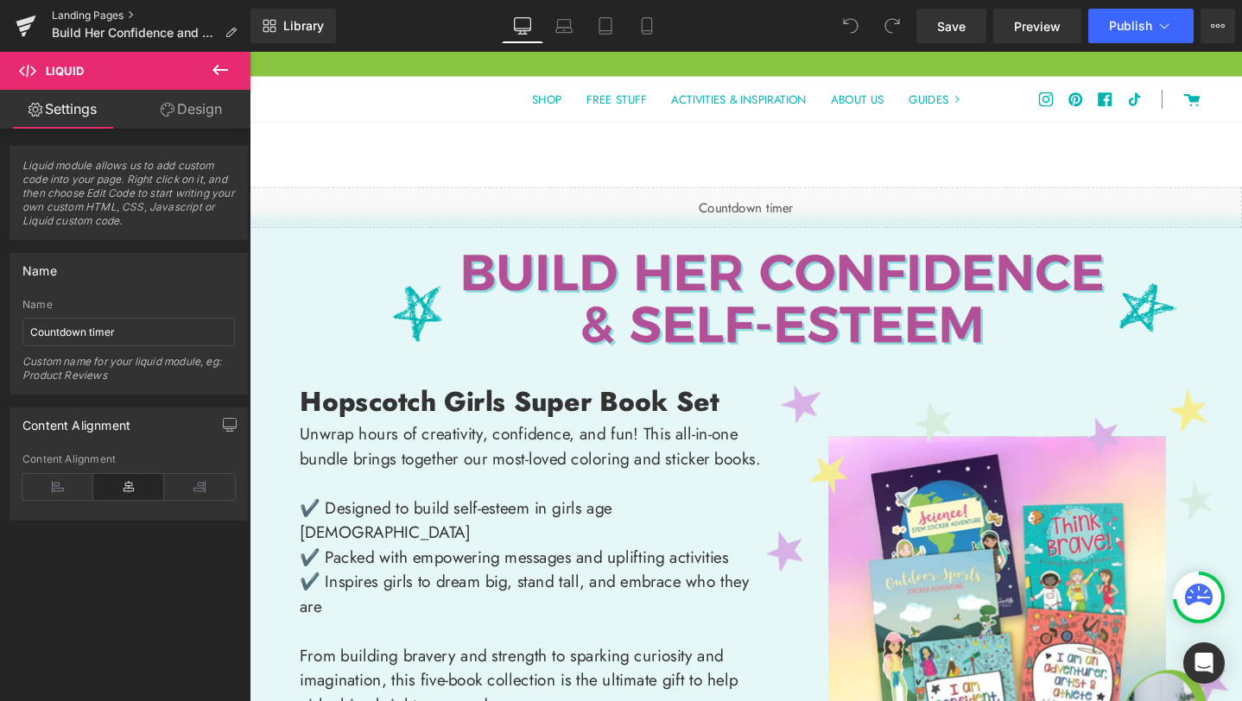
click at [111, 20] on link "Landing Pages" at bounding box center [151, 16] width 199 height 14
